Goal: Transaction & Acquisition: Register for event/course

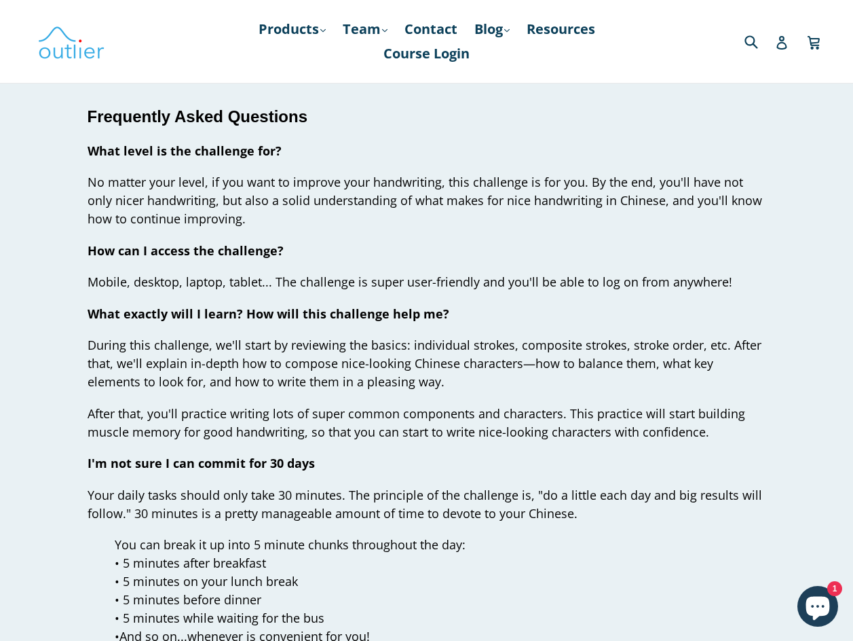
scroll to position [4300, 0]
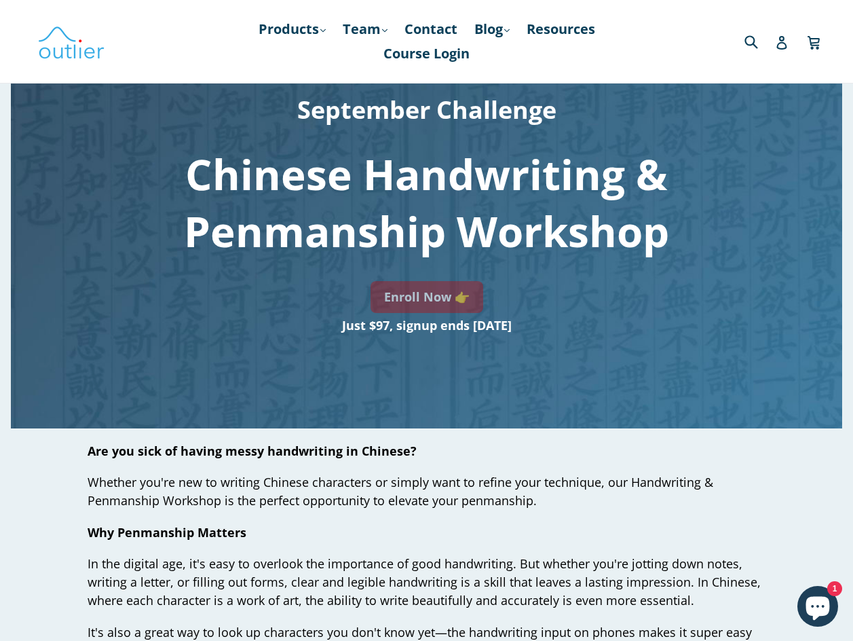
click at [429, 293] on link "Enroll Now 👉" at bounding box center [427, 297] width 113 height 32
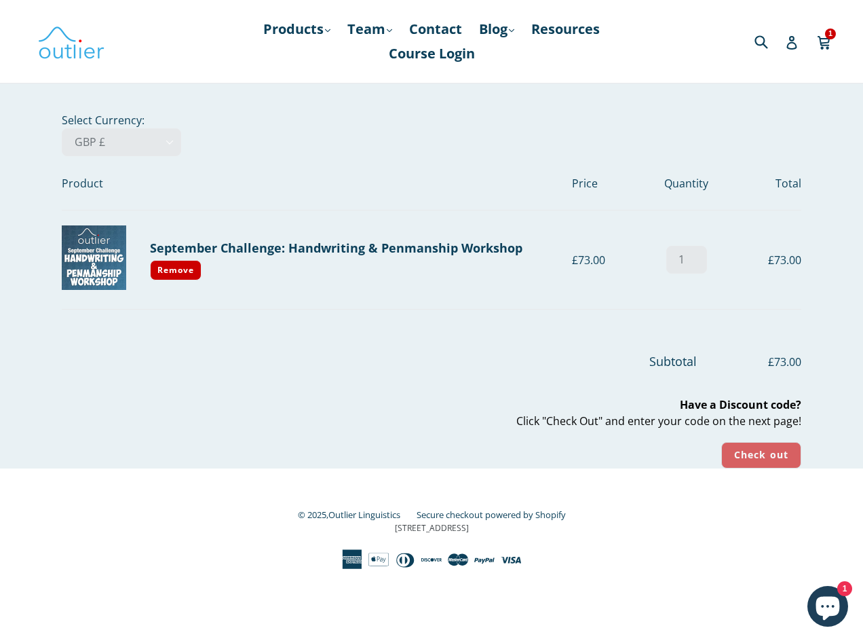
click at [766, 457] on input "Check out" at bounding box center [761, 455] width 80 height 26
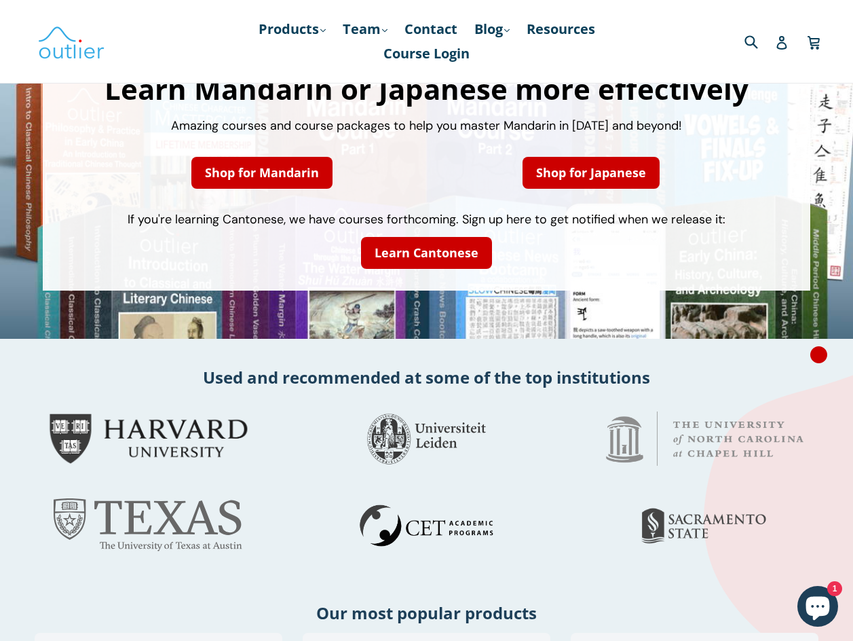
scroll to position [136, 0]
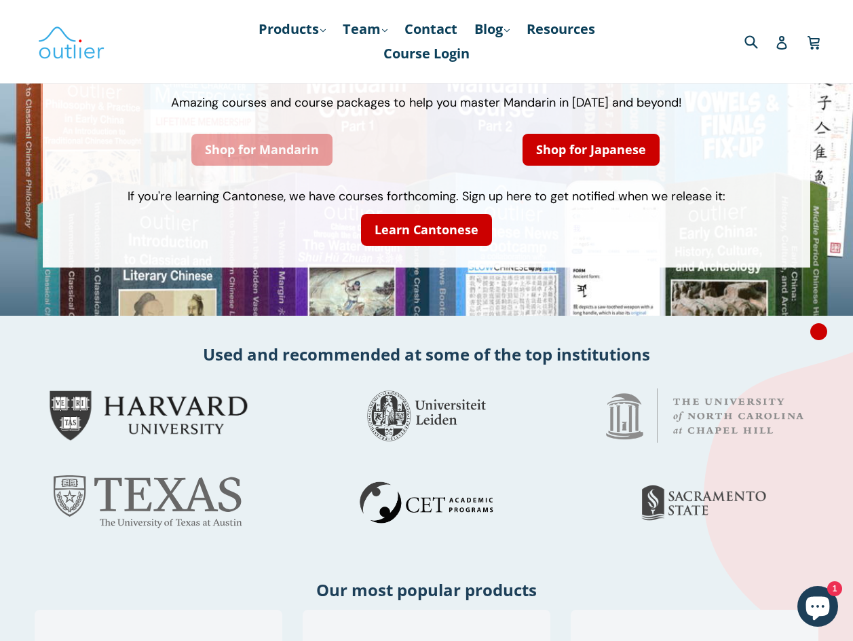
click at [267, 147] on link "Shop for Mandarin" at bounding box center [261, 150] width 141 height 32
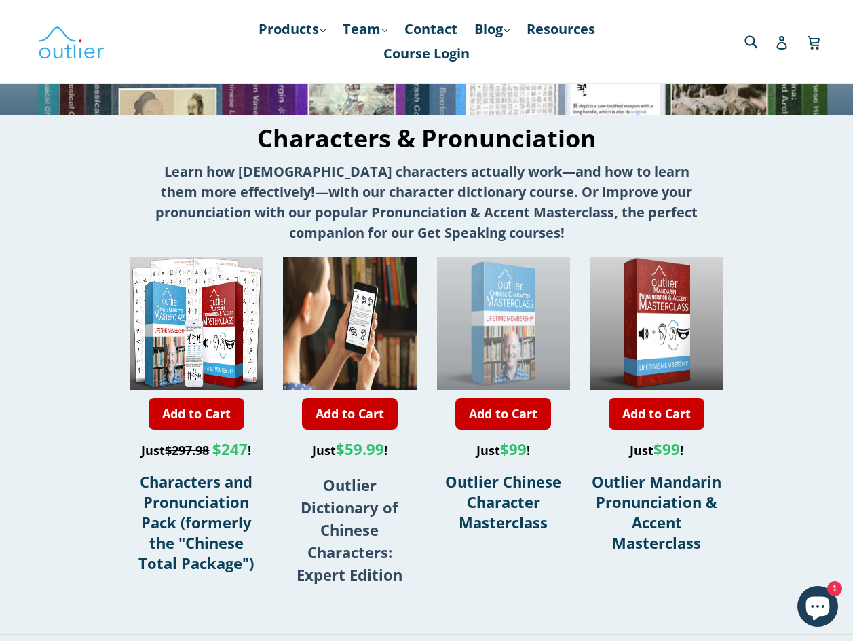
scroll to position [339, 0]
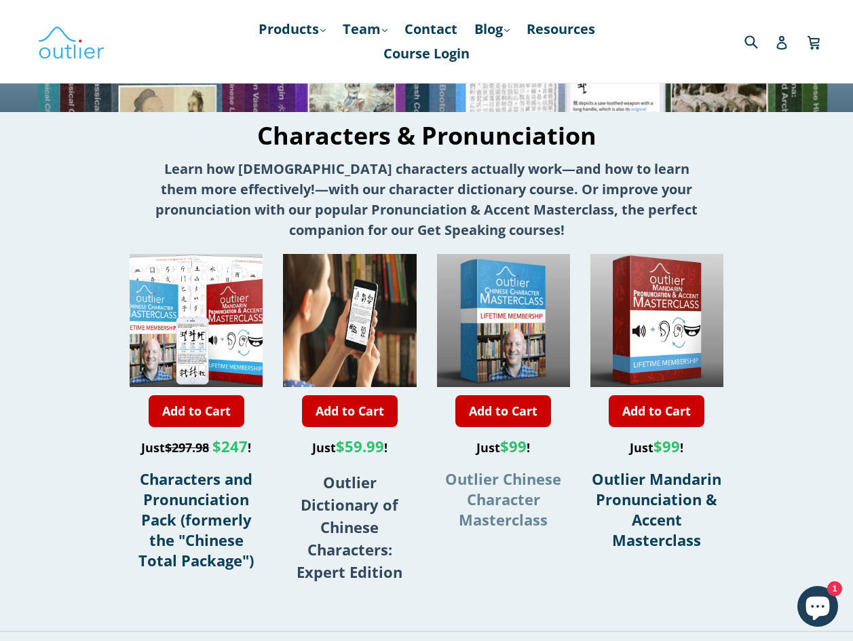
click at [494, 500] on span "Outlier Chinese Character Masterclass" at bounding box center [503, 498] width 116 height 61
click at [494, 497] on span "Outlier Chinese Character Masterclass" at bounding box center [503, 498] width 116 height 61
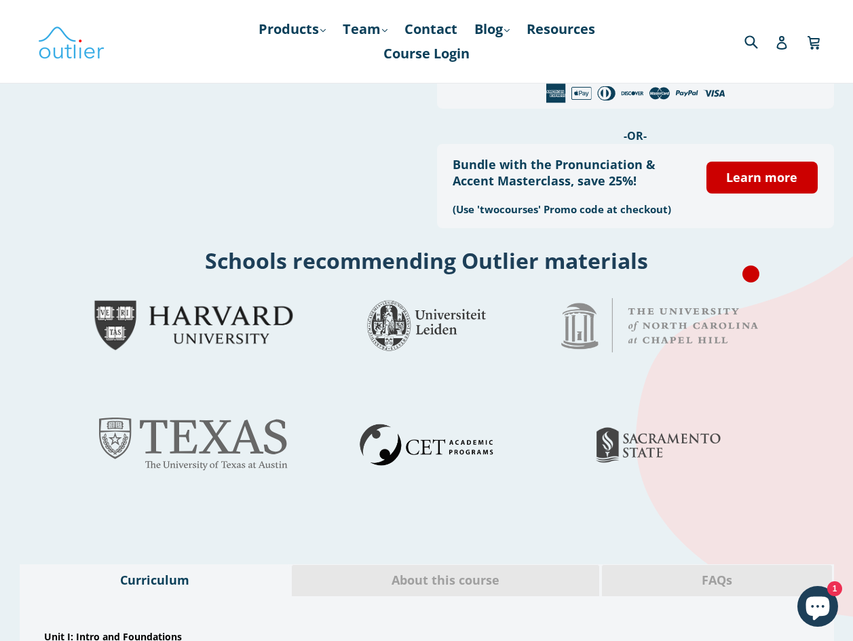
scroll to position [136, 0]
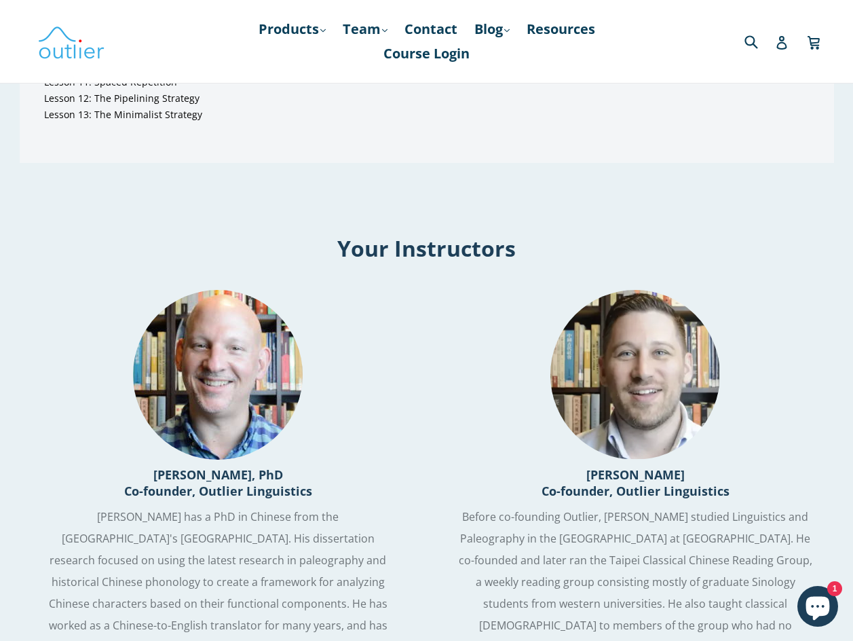
scroll to position [814, 0]
